Goal: Find specific page/section: Find specific page/section

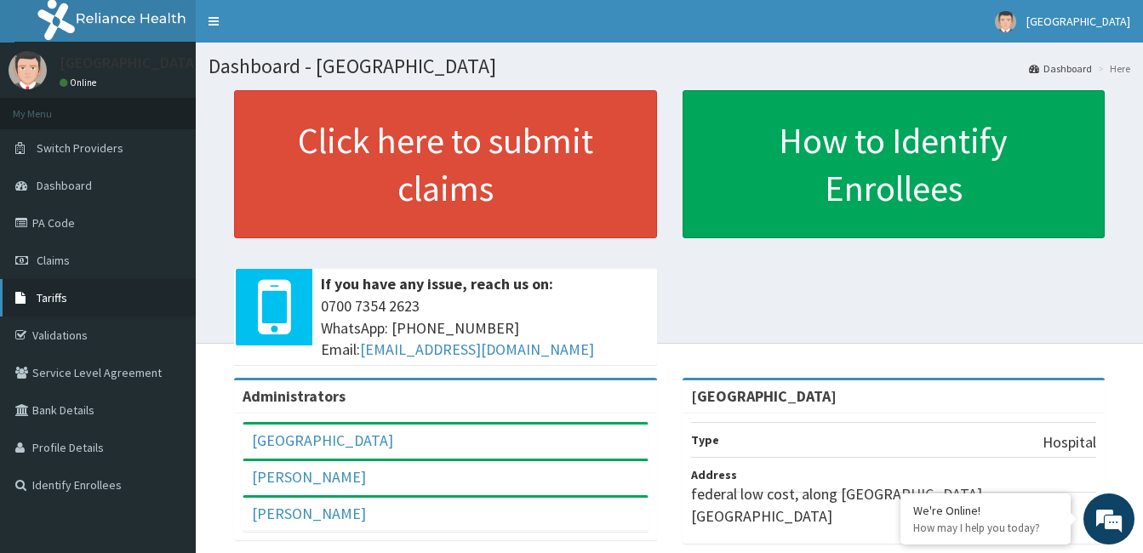
click at [83, 315] on link "Tariffs" at bounding box center [98, 297] width 196 height 37
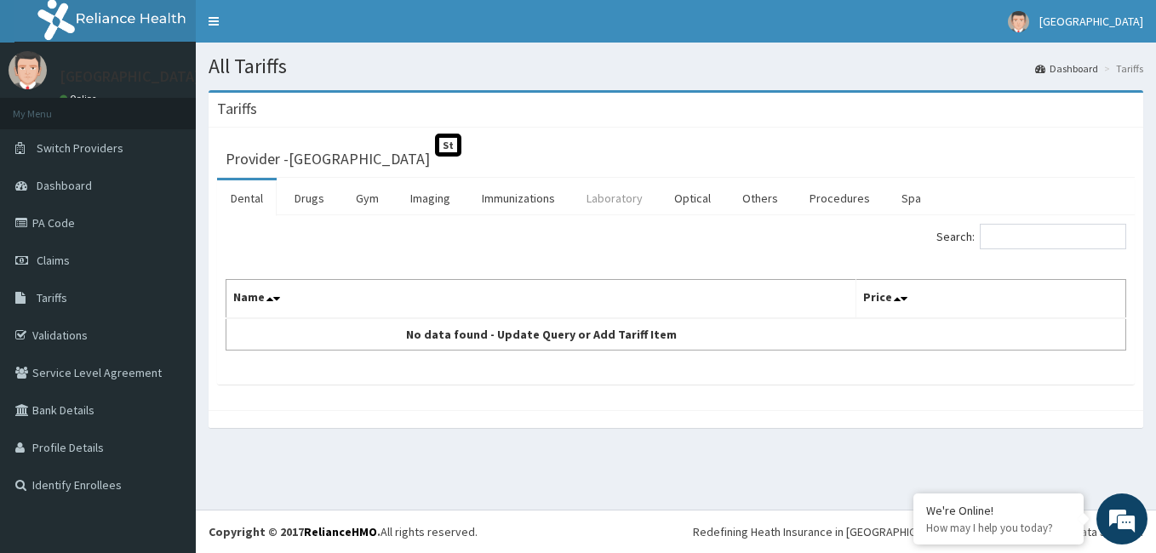
click at [620, 196] on link "Laboratory" at bounding box center [614, 198] width 83 height 36
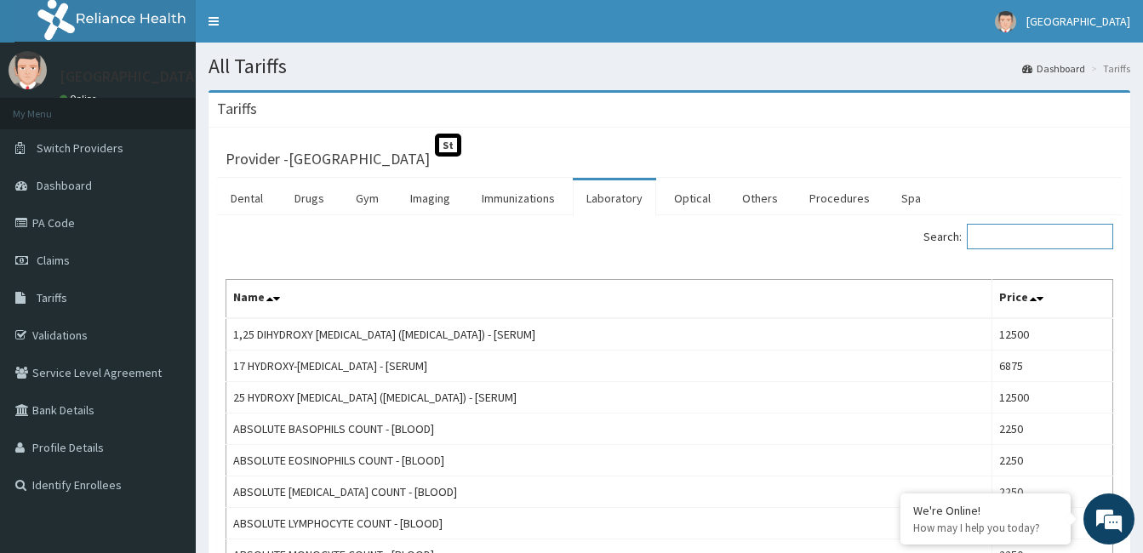
click at [1028, 240] on input "Search:" at bounding box center [1040, 237] width 146 height 26
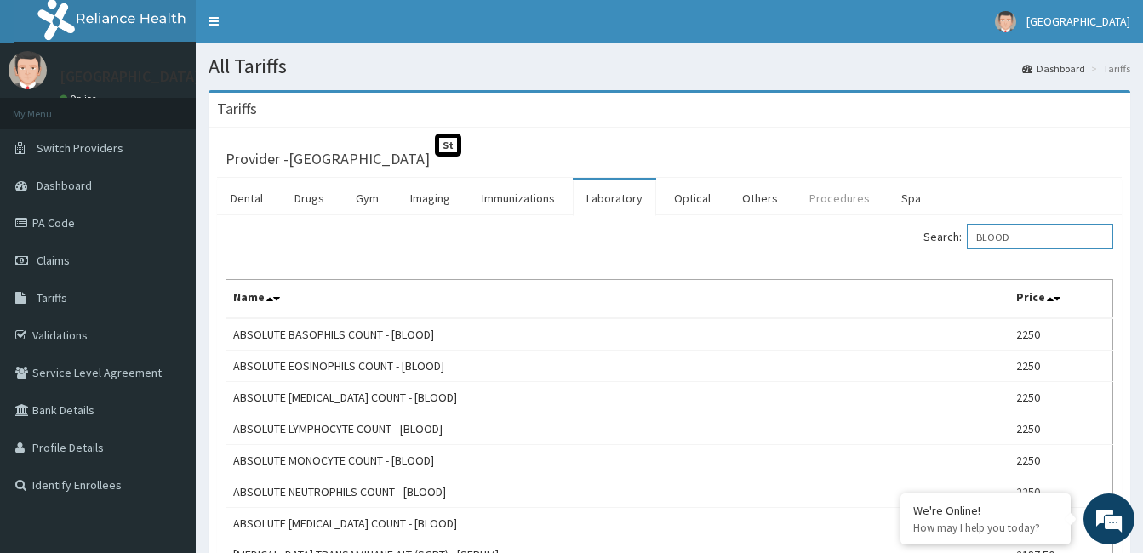
type input "BLOOD"
click at [817, 205] on link "Procedures" at bounding box center [840, 198] width 88 height 36
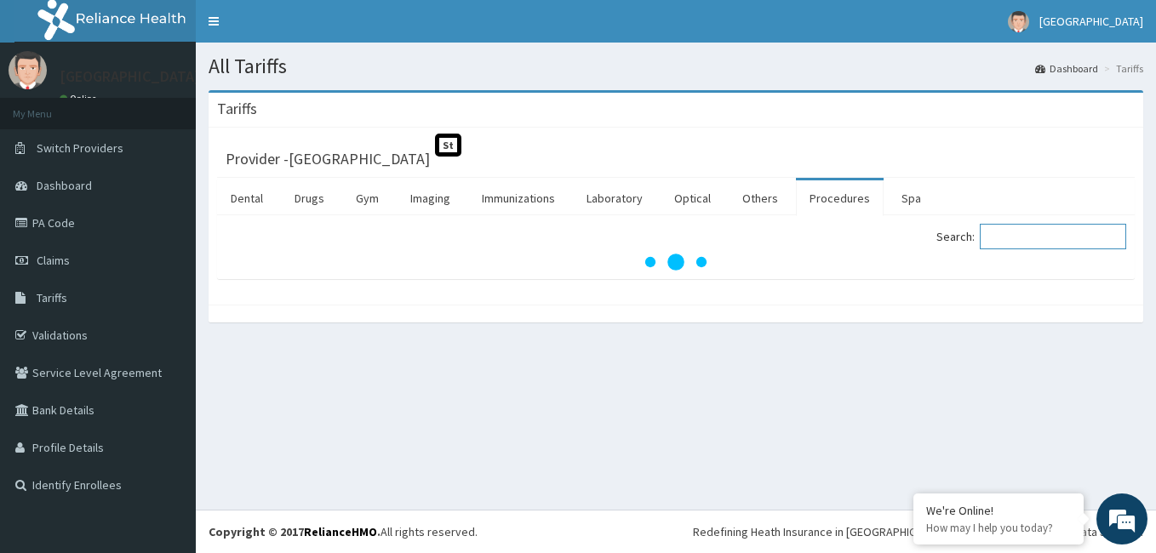
click at [1022, 233] on input "Search:" at bounding box center [1053, 237] width 146 height 26
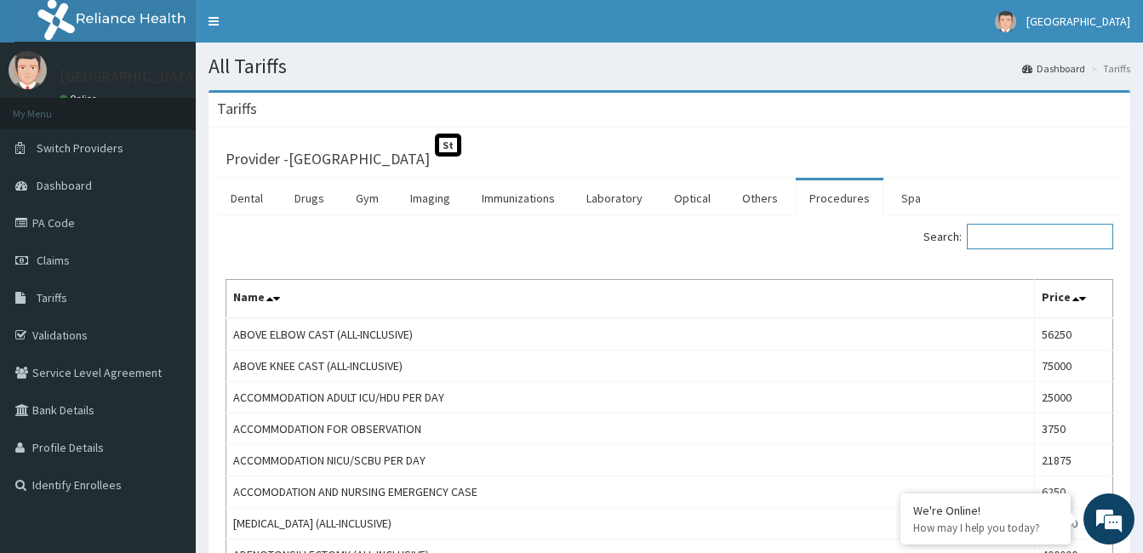
click at [1031, 249] on input "Search:" at bounding box center [1040, 237] width 146 height 26
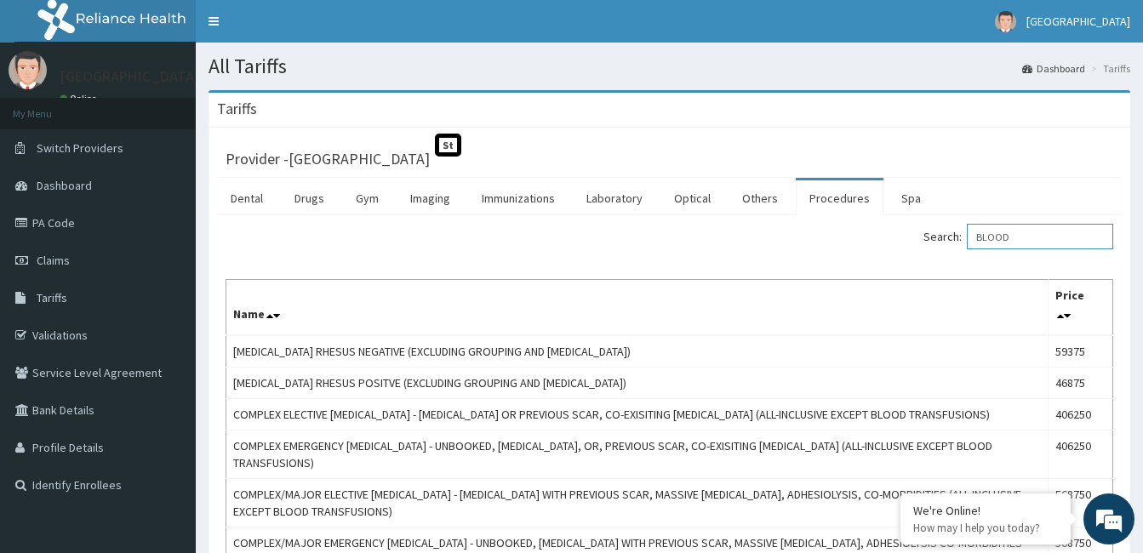
type input "BLOOD"
